Goal: Check status: Check status

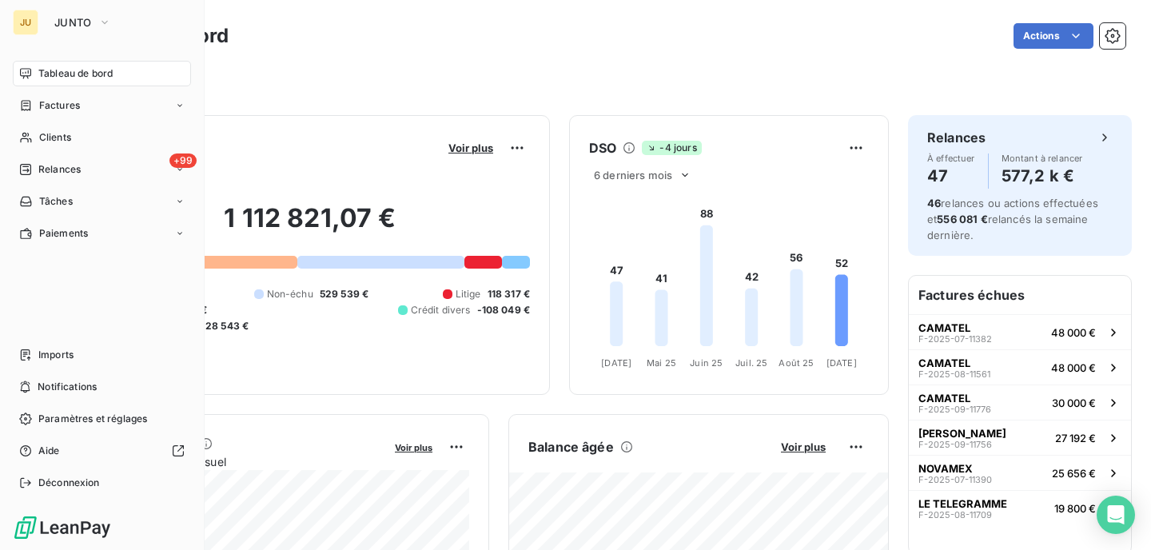
click at [25, 164] on icon at bounding box center [25, 169] width 11 height 11
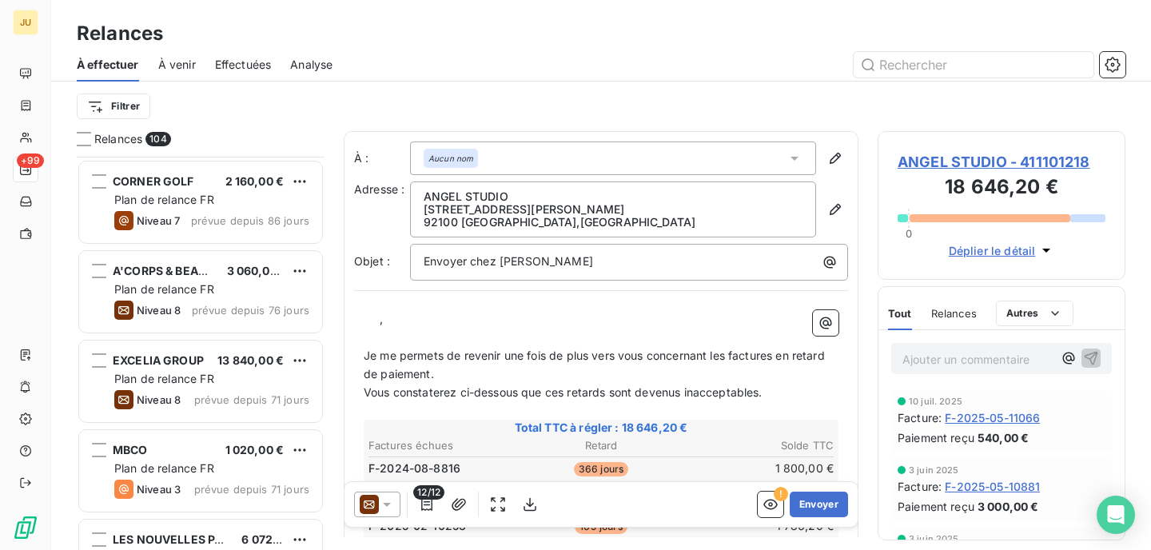
scroll to position [807, 0]
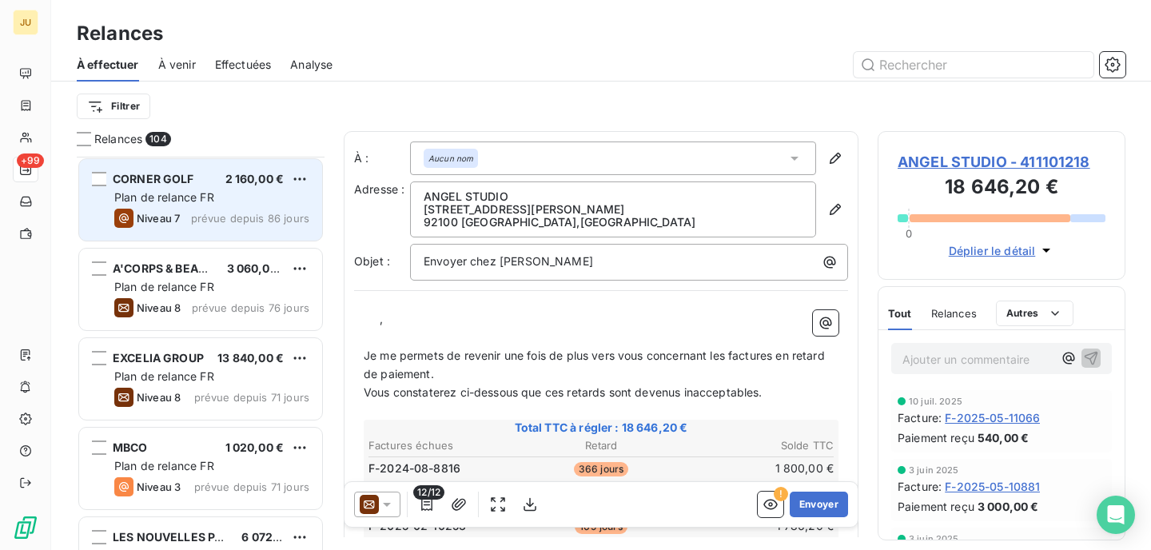
click at [233, 200] on div "Plan de relance FR" at bounding box center [211, 197] width 195 height 16
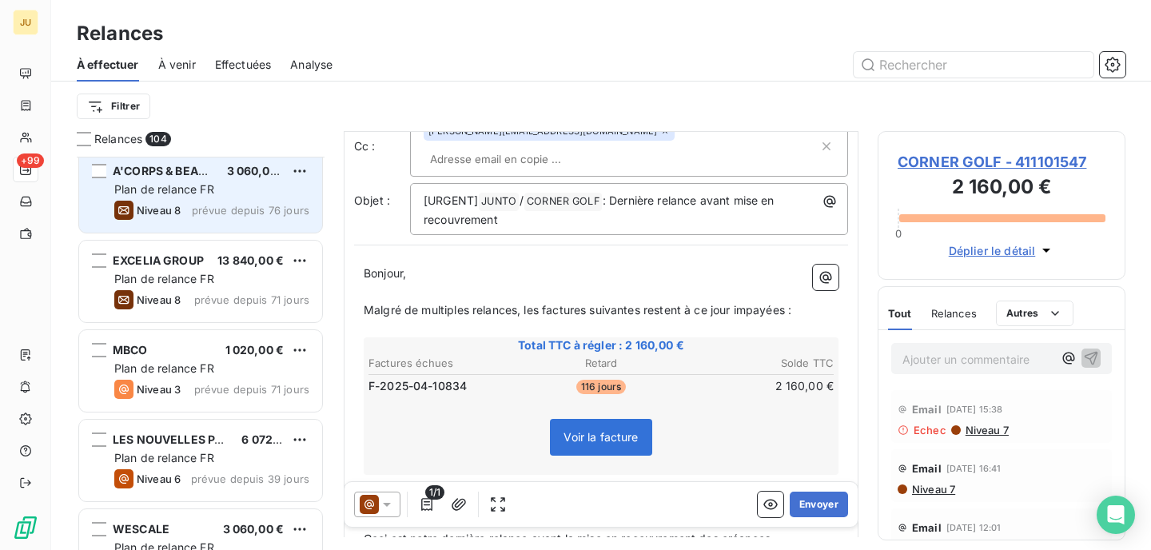
scroll to position [903, 0]
click at [221, 217] on div "Niveau 8 prévue depuis 76 jours" at bounding box center [211, 210] width 195 height 19
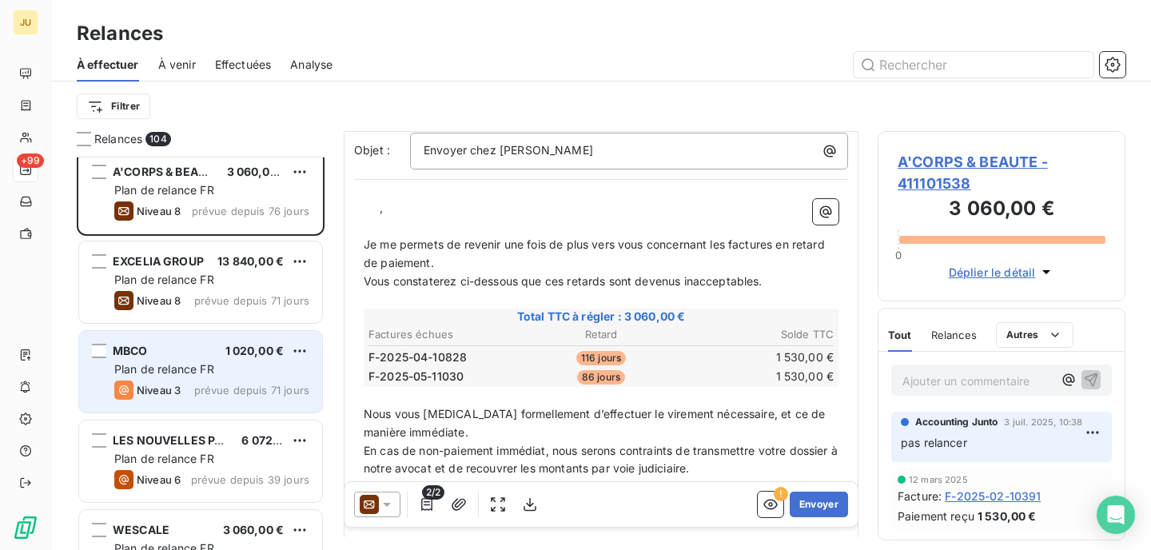
scroll to position [953, 0]
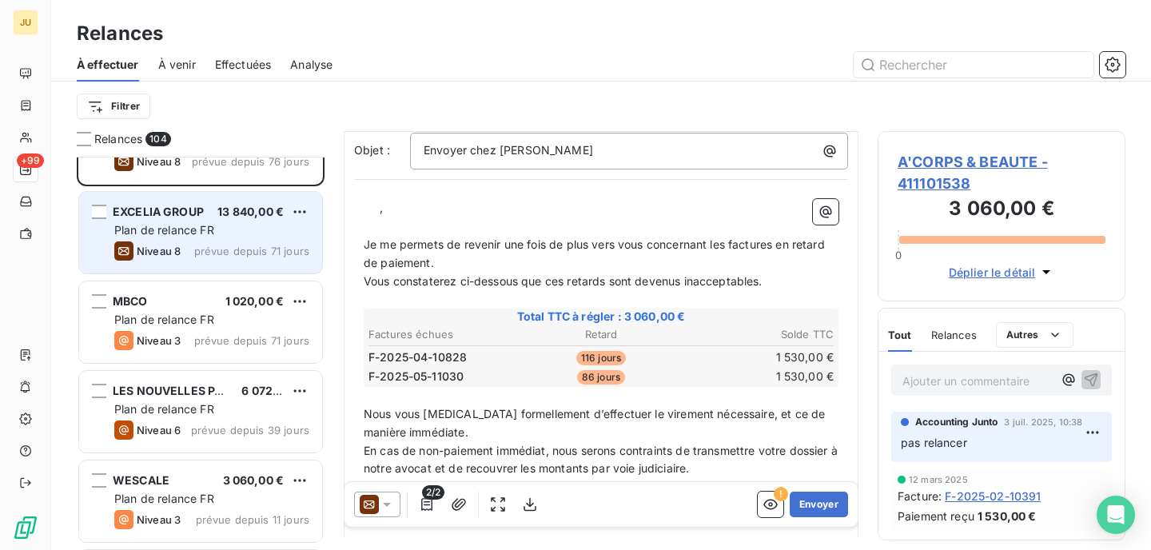
click at [203, 251] on span "prévue depuis 71 jours" at bounding box center [251, 251] width 115 height 13
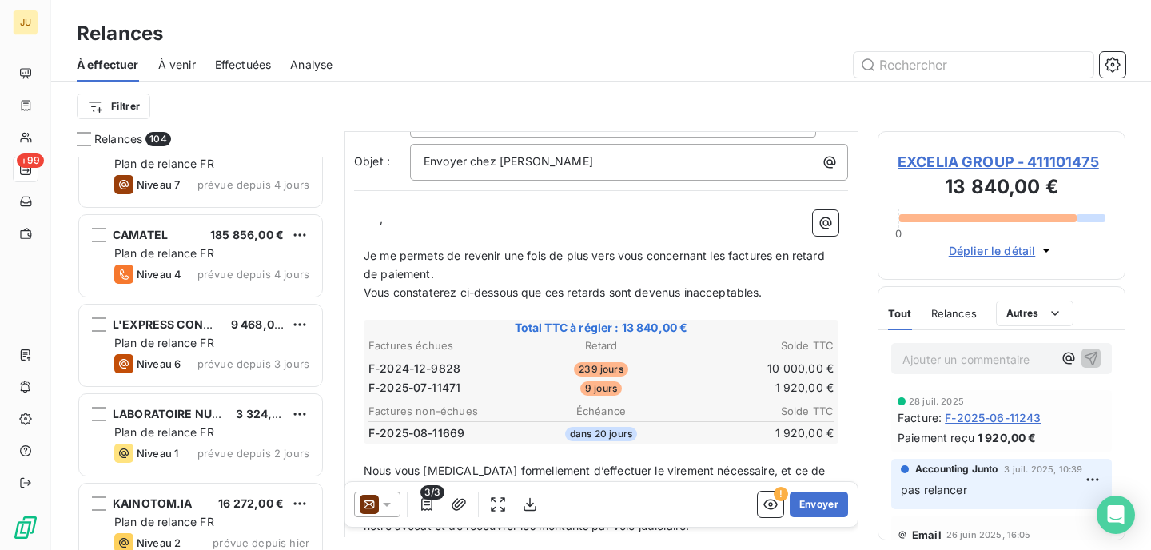
scroll to position [1475, 0]
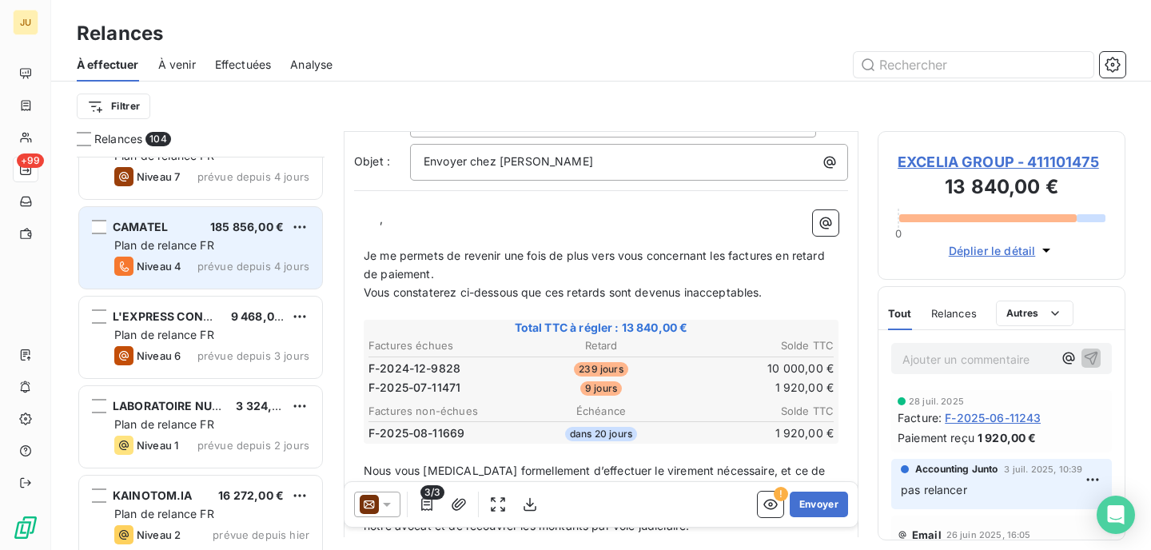
click at [221, 260] on span "prévue depuis 4 jours" at bounding box center [253, 266] width 112 height 13
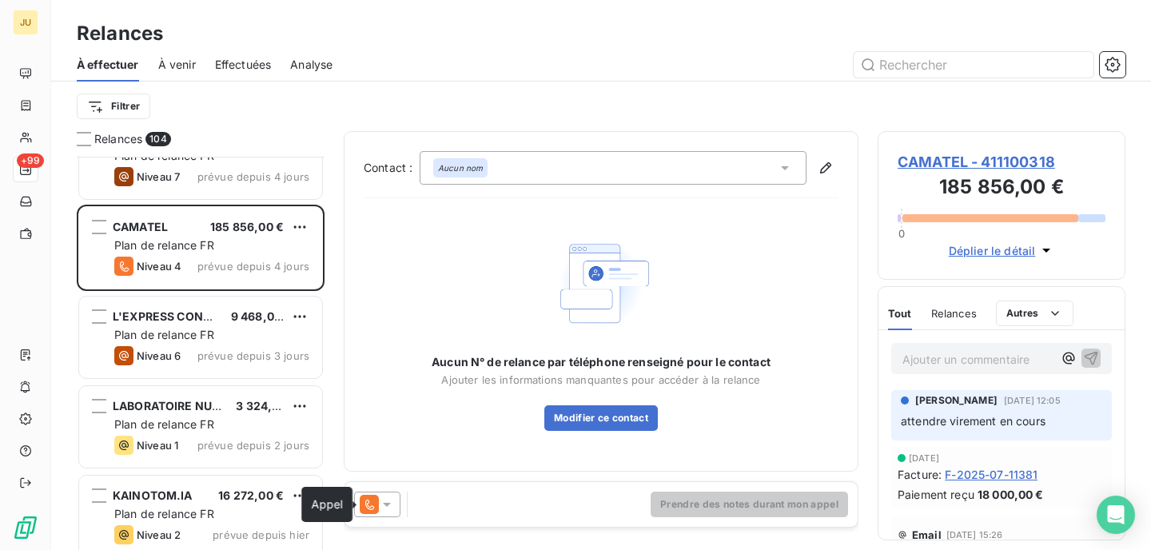
click at [378, 500] on icon at bounding box center [369, 504] width 19 height 19
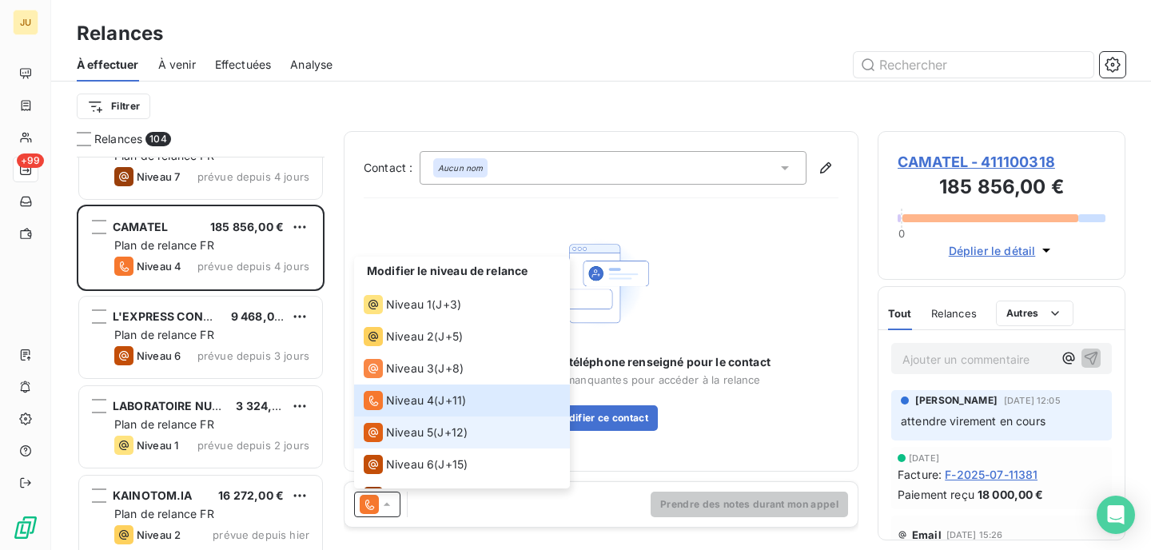
click at [457, 442] on li "Niveau 5 ( J+12 )" at bounding box center [462, 433] width 216 height 32
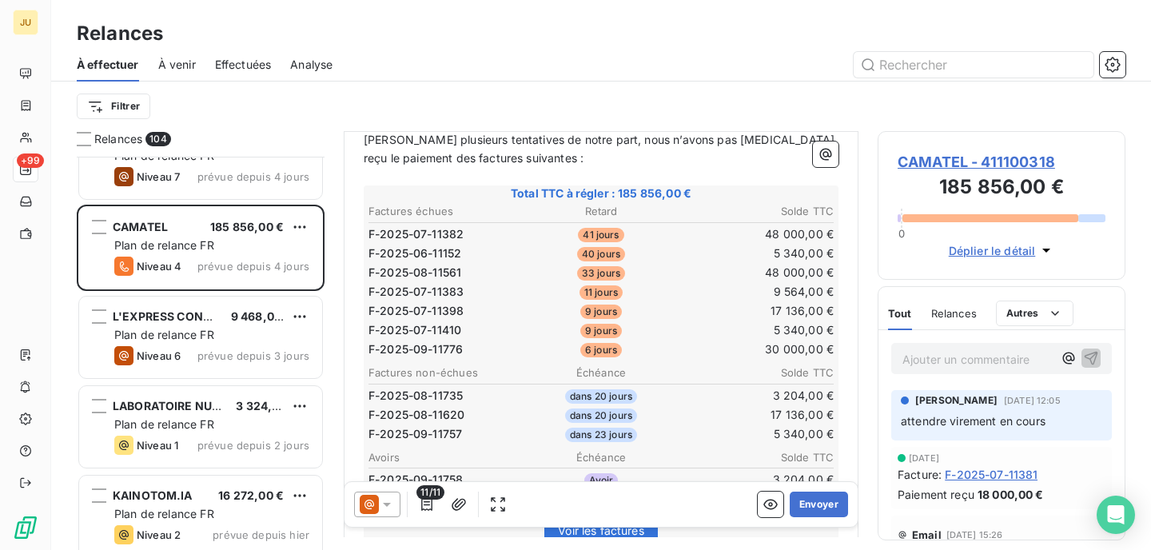
scroll to position [320, 0]
